Goal: Transaction & Acquisition: Purchase product/service

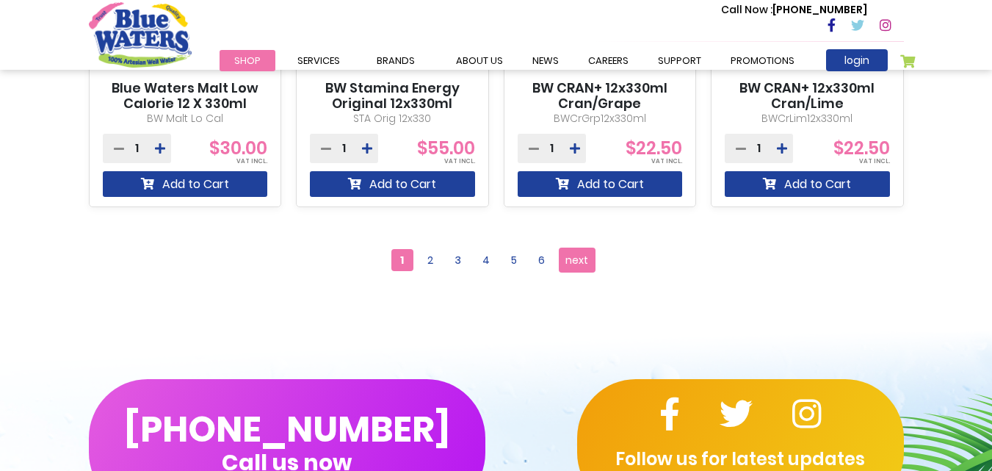
scroll to position [1257, 0]
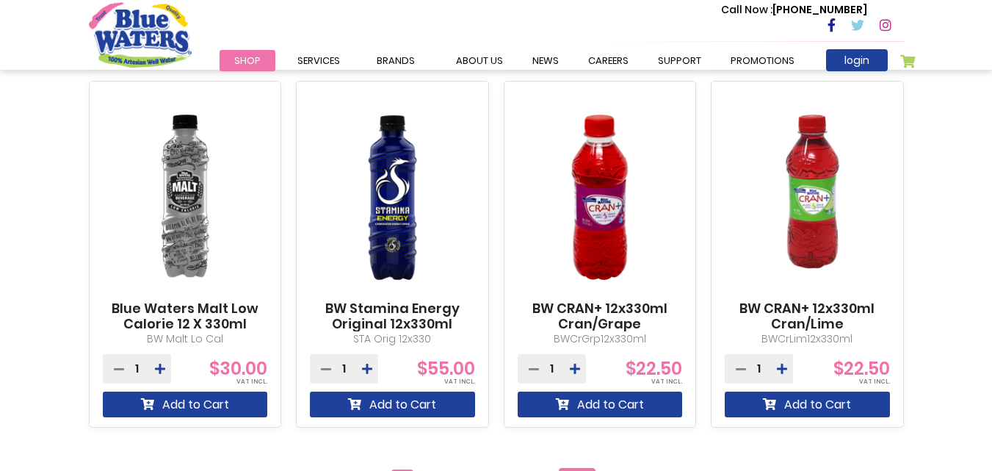
click at [914, 54] on link "My Cart" at bounding box center [908, 64] width 16 height 21
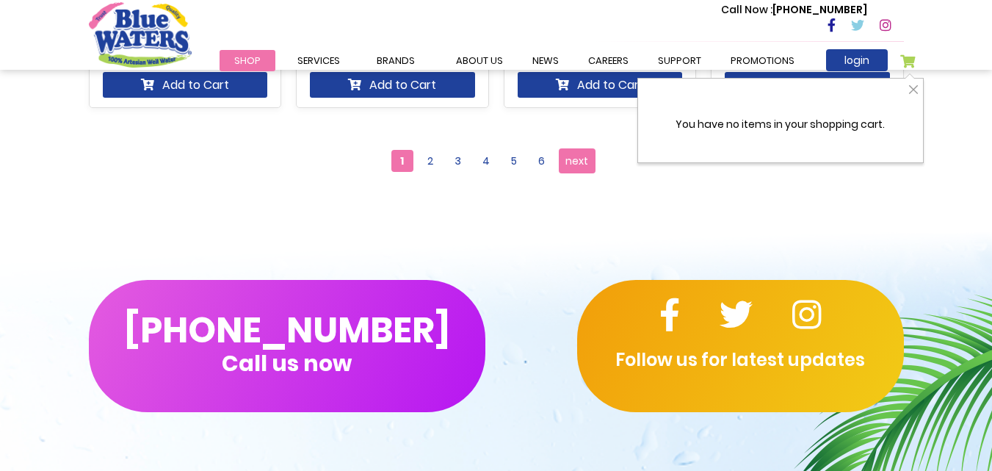
scroll to position [1551, 0]
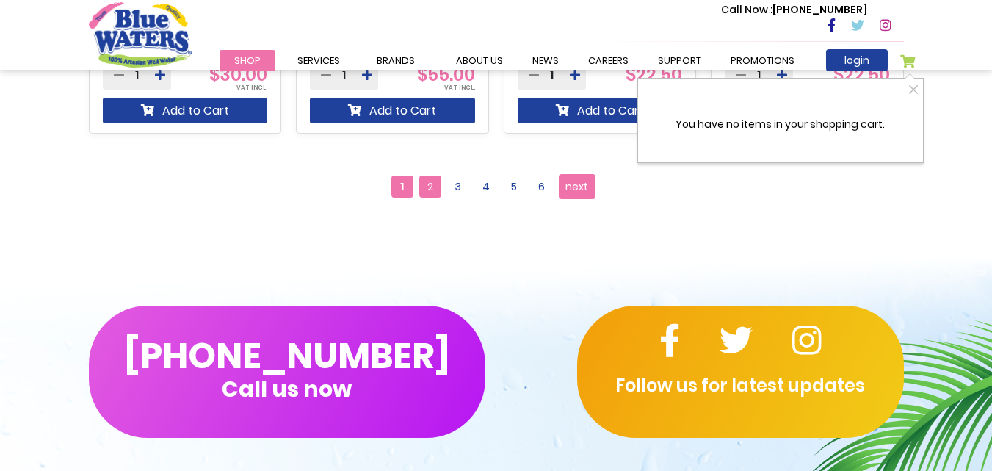
click at [433, 191] on span "2" at bounding box center [430, 187] width 22 height 22
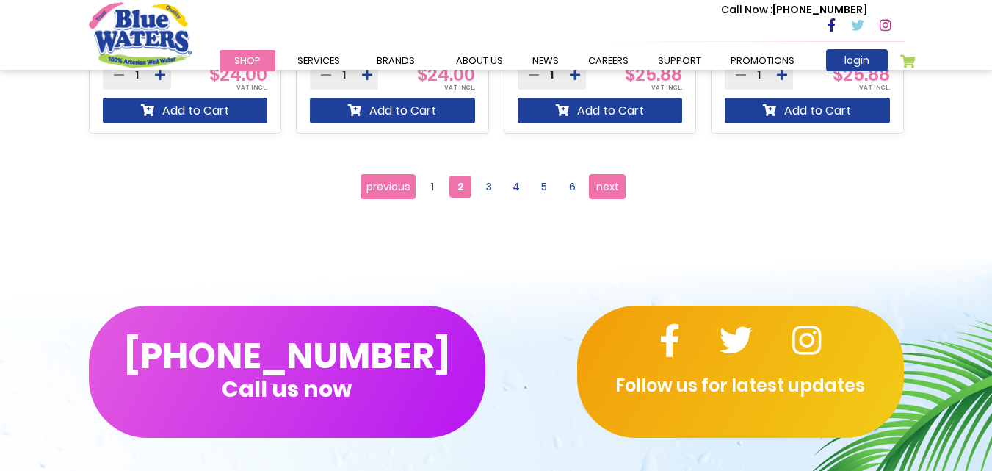
scroll to position [1542, 0]
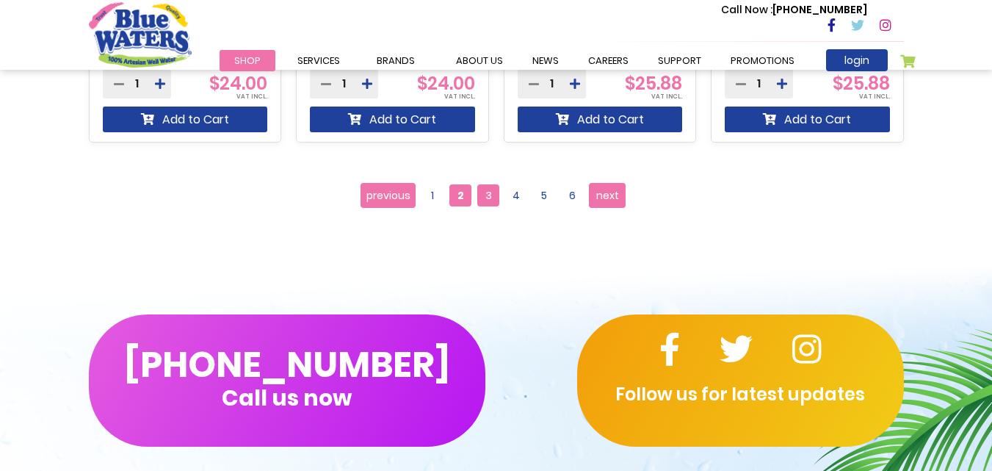
click at [485, 197] on span "3" at bounding box center [488, 195] width 22 height 22
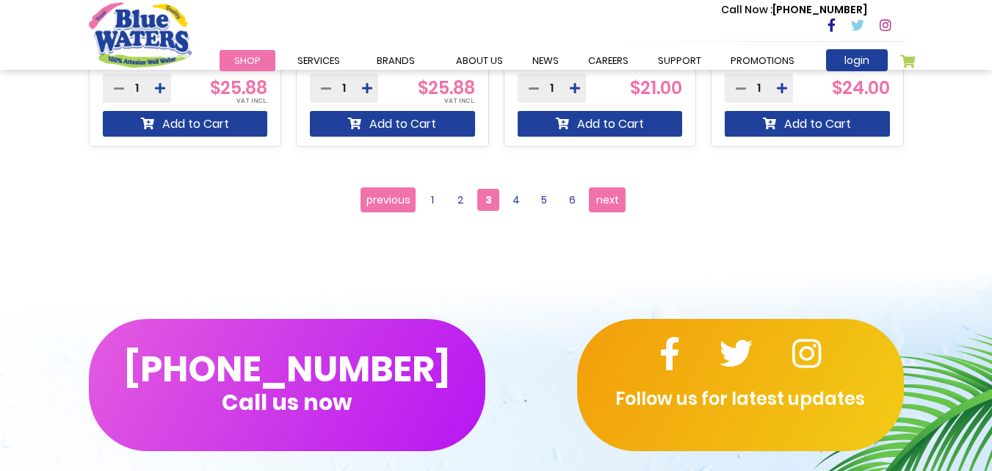
scroll to position [1542, 0]
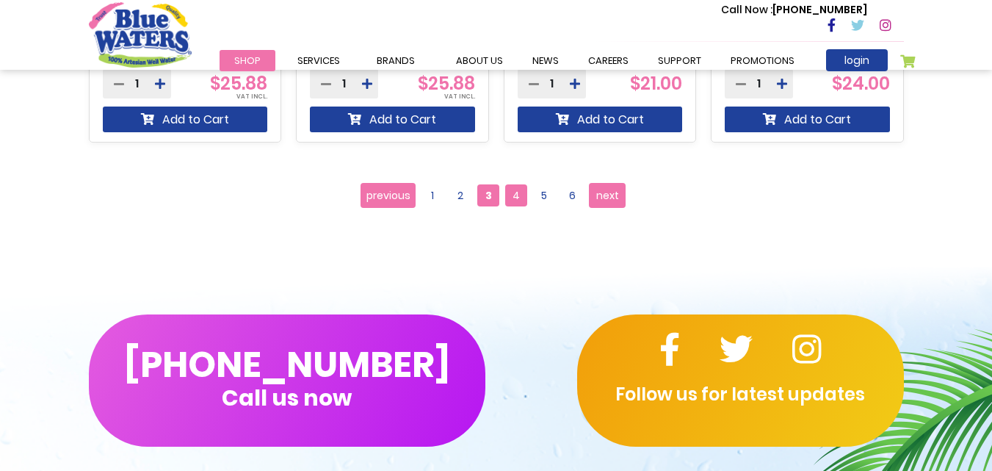
click at [517, 193] on span "4" at bounding box center [516, 195] width 22 height 22
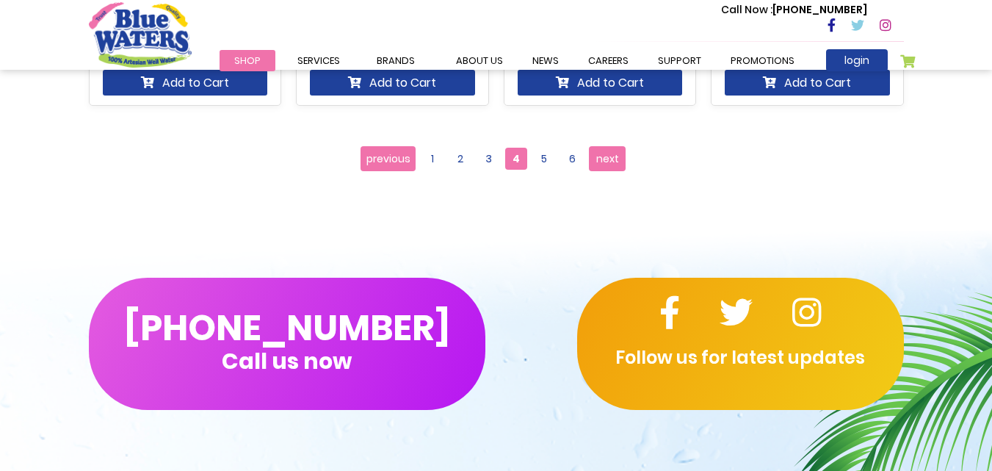
scroll to position [1616, 0]
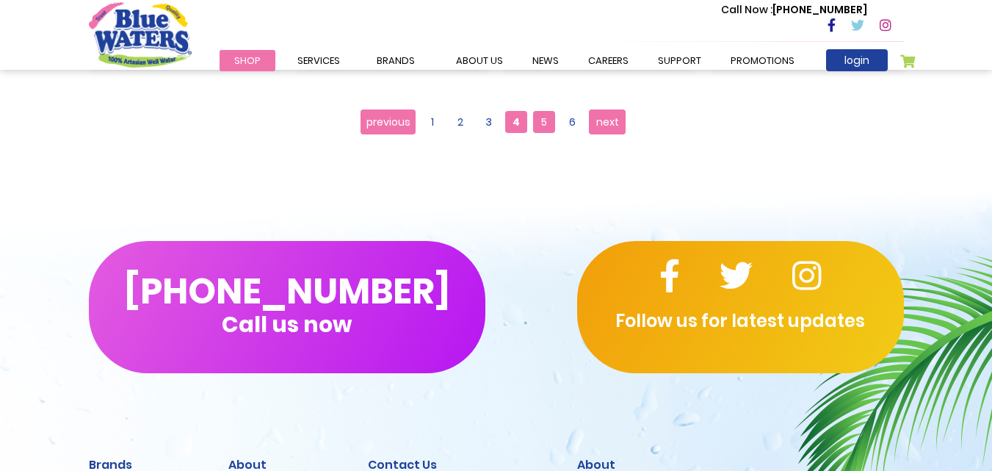
click at [552, 126] on span "5" at bounding box center [544, 122] width 22 height 22
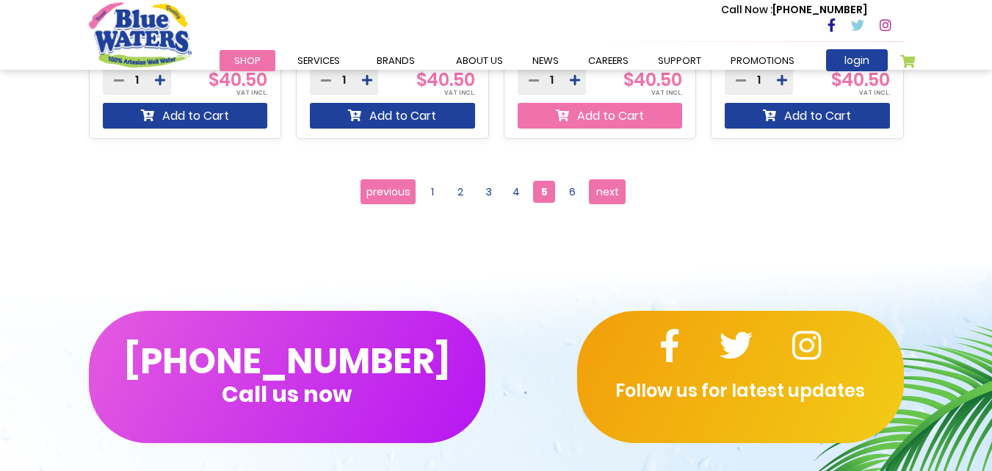
scroll to position [1542, 0]
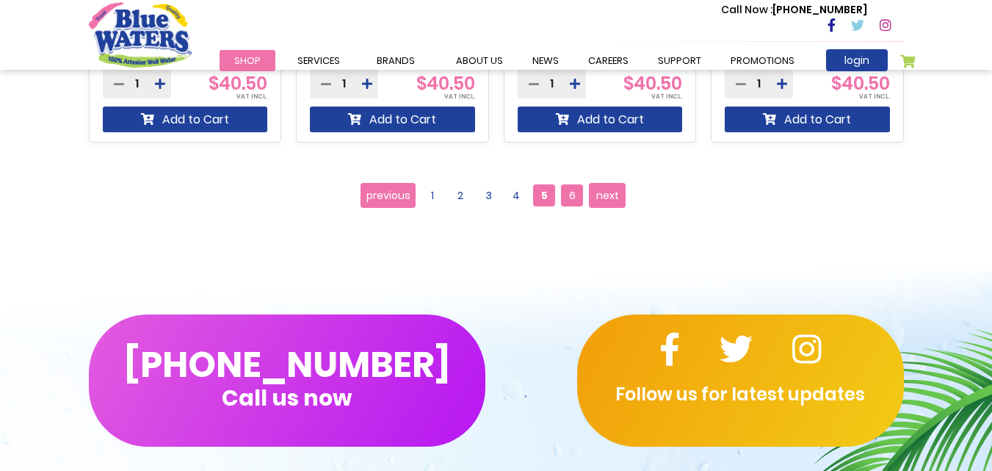
click at [574, 190] on span "6" at bounding box center [572, 195] width 22 height 22
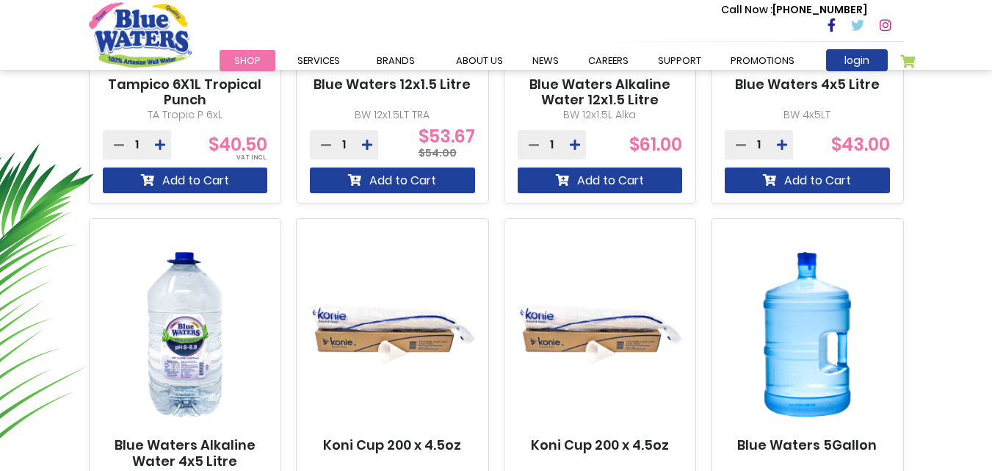
scroll to position [881, 0]
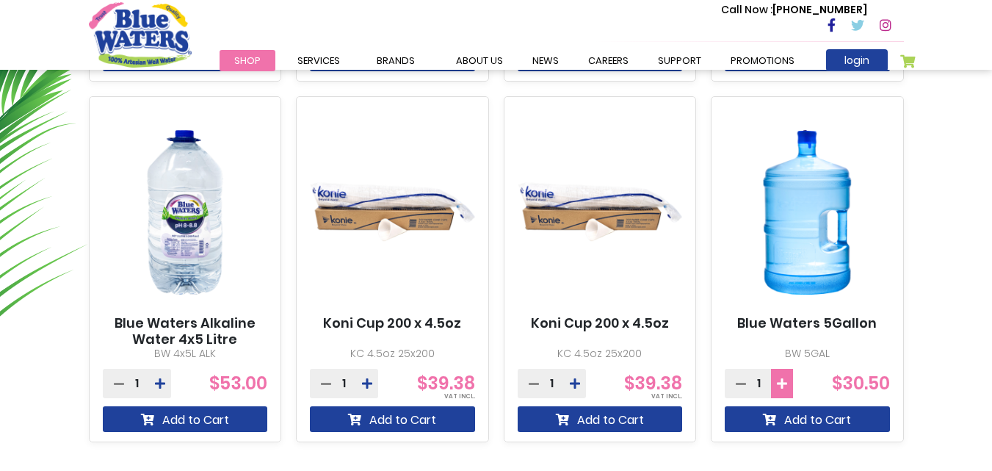
click at [783, 386] on icon at bounding box center [782, 383] width 10 height 12
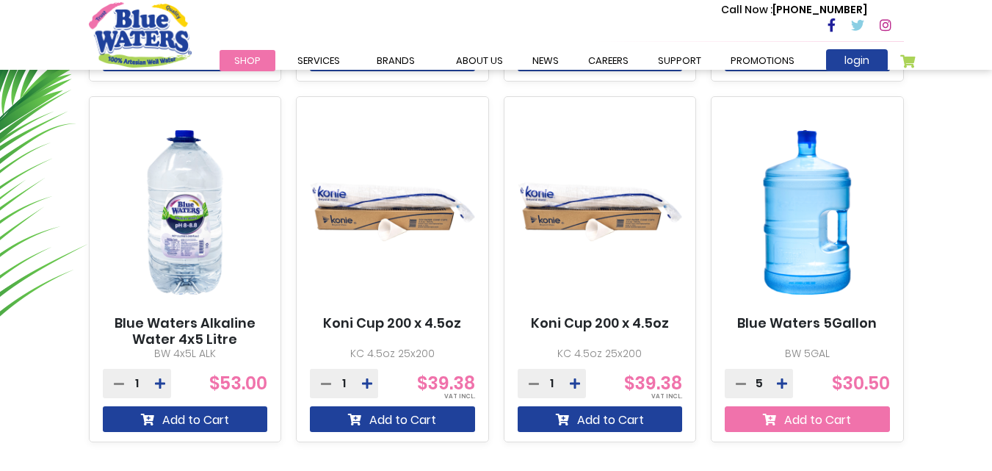
click at [778, 411] on button "Add to Cart" at bounding box center [807, 419] width 165 height 26
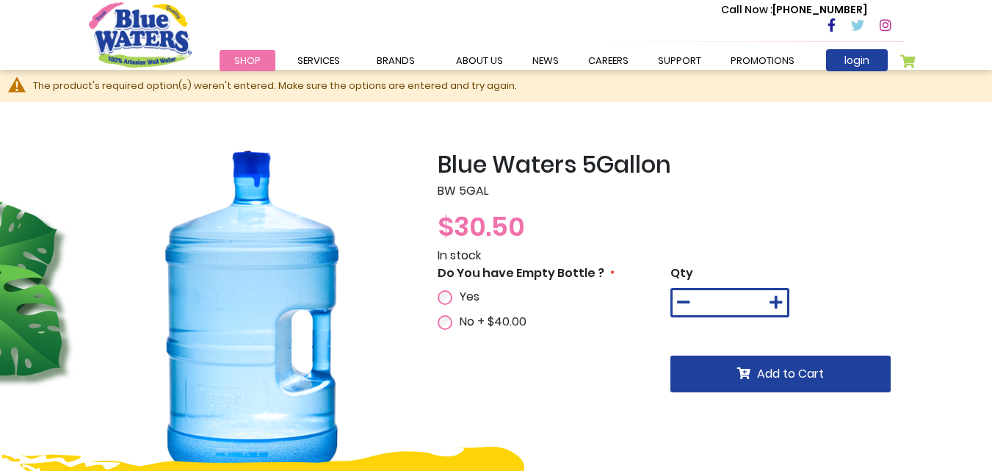
click at [455, 293] on div "Yes" at bounding box center [497, 297] width 119 height 18
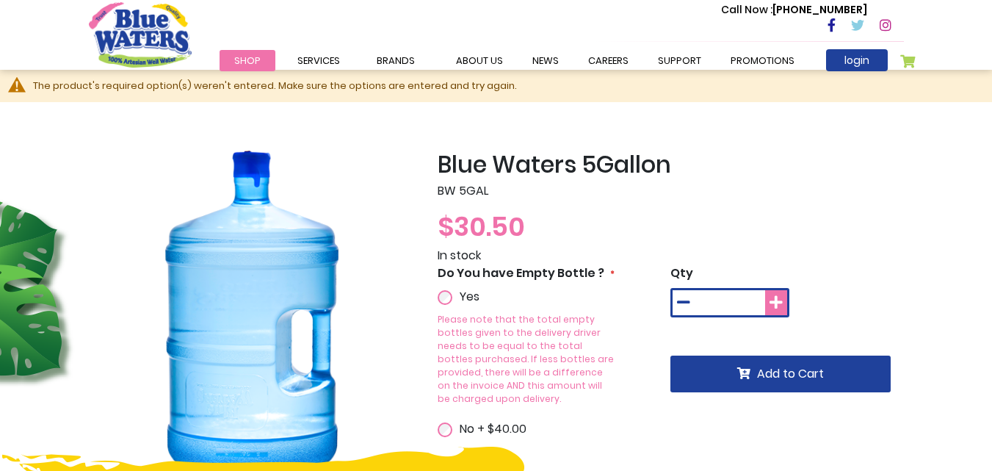
click at [786, 305] on button at bounding box center [776, 302] width 22 height 25
type input "*"
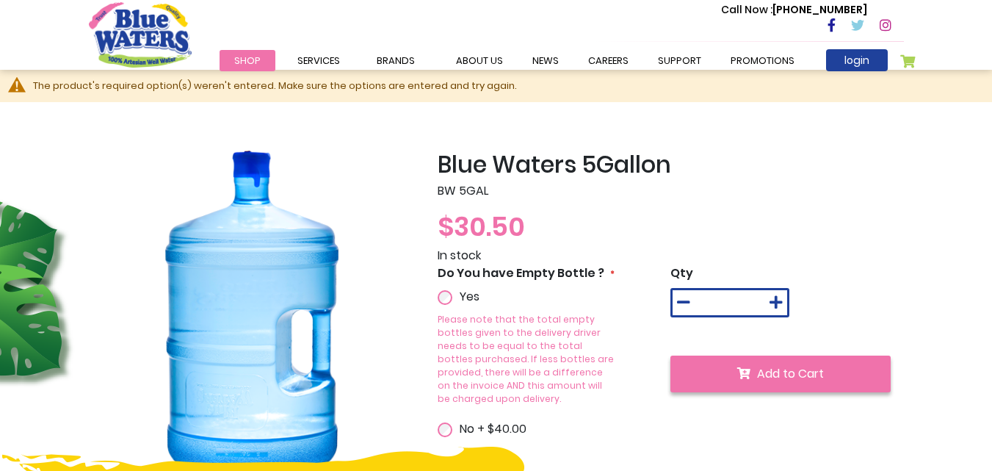
click at [769, 373] on span "Add to Cart" at bounding box center [790, 373] width 67 height 17
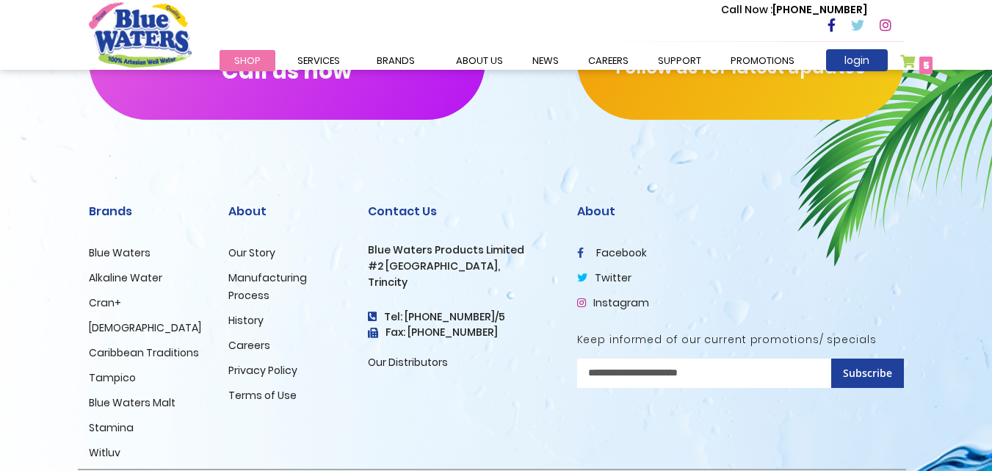
scroll to position [1102, 0]
